Goal: Task Accomplishment & Management: Use online tool/utility

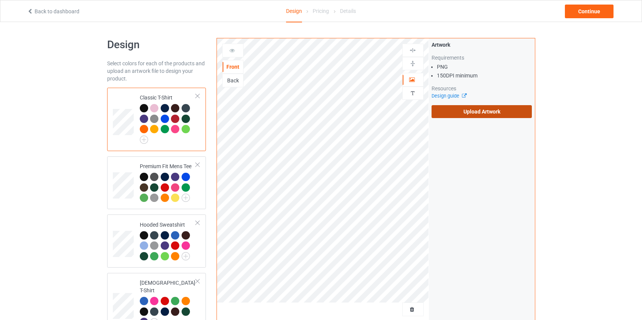
click at [477, 112] on label "Upload Artwork" at bounding box center [481, 111] width 101 height 13
click at [0, 0] on input "Upload Artwork" at bounding box center [0, 0] width 0 height 0
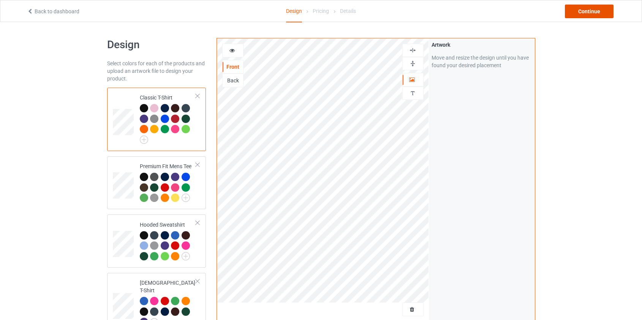
click at [595, 12] on div "Continue" at bounding box center [589, 12] width 49 height 14
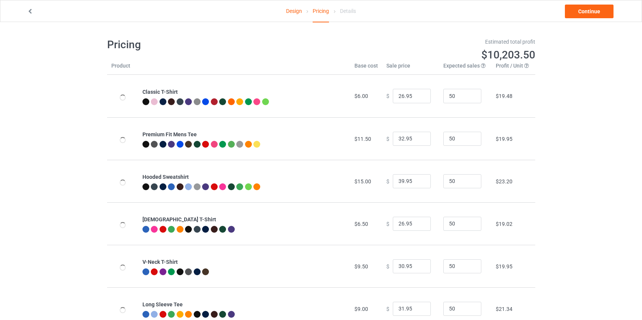
type input "46.95"
type input "39.95"
click at [398, 181] on input "46.95" at bounding box center [412, 181] width 38 height 14
drag, startPoint x: 400, startPoint y: 180, endPoint x: 371, endPoint y: 179, distance: 28.9
click at [371, 179] on tr "Hooded Sweatshirt $19.00 $ 46.95 50 $25.99" at bounding box center [321, 181] width 428 height 43
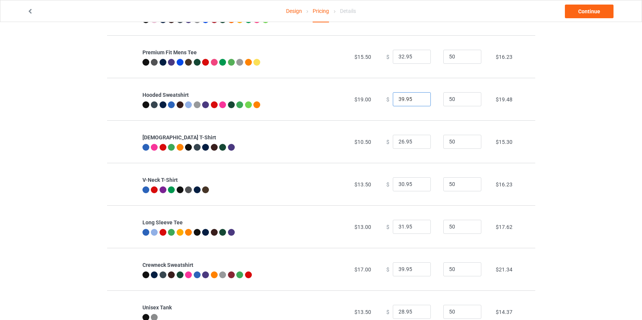
scroll to position [103, 0]
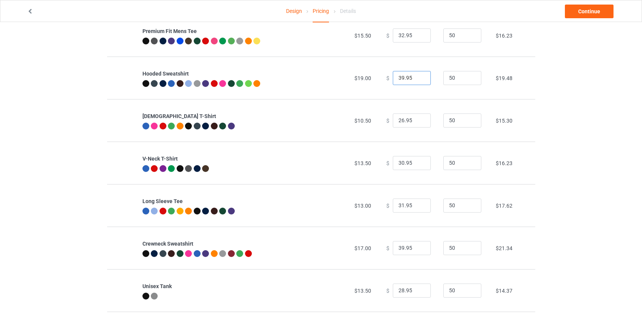
type input "39.95"
click at [398, 247] on input "39.95" at bounding box center [412, 248] width 38 height 14
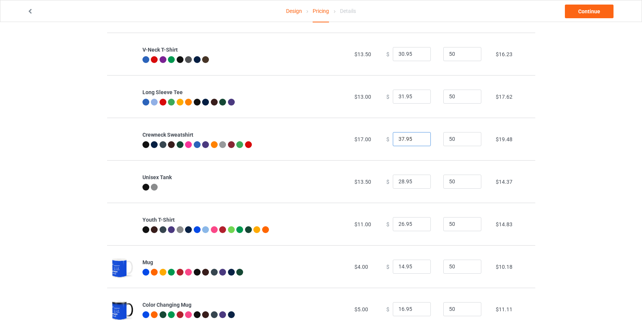
scroll to position [239, 0]
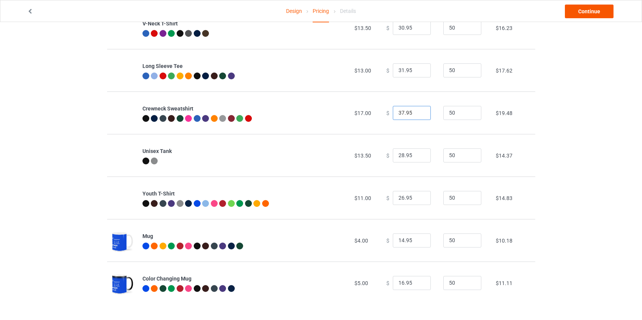
type input "37.95"
click at [594, 11] on link "Continue" at bounding box center [589, 12] width 49 height 14
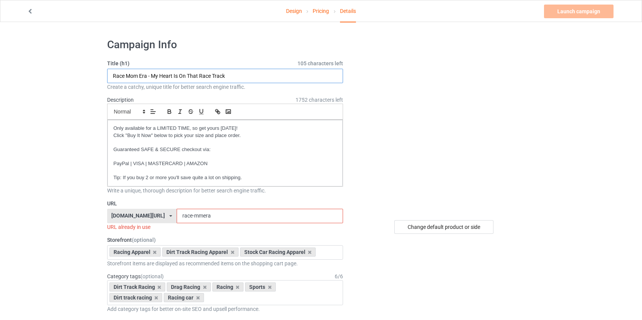
click at [130, 76] on input "Race Mom Era - My Heart Is On That Race Track" at bounding box center [225, 76] width 236 height 14
type input "Race GMA Era - My Heart Is On That Race Track"
drag, startPoint x: 192, startPoint y: 216, endPoint x: 176, endPoint y: 215, distance: 16.0
click at [177, 215] on input "race-mmera" at bounding box center [260, 216] width 166 height 14
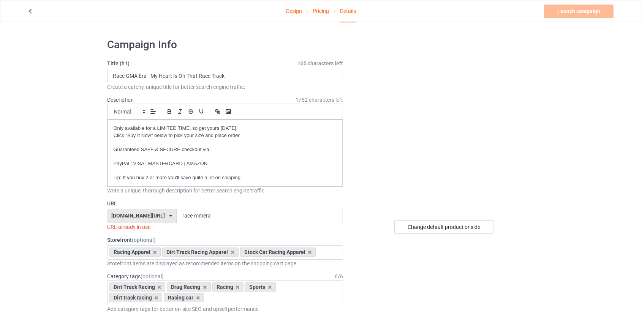
click at [182, 215] on input "race-mmera" at bounding box center [260, 216] width 166 height 14
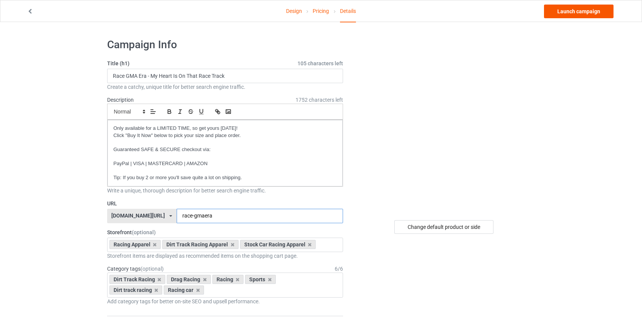
type input "race-gmaera"
click at [568, 11] on link "Launch campaign" at bounding box center [579, 12] width 70 height 14
